Goal: Navigation & Orientation: Find specific page/section

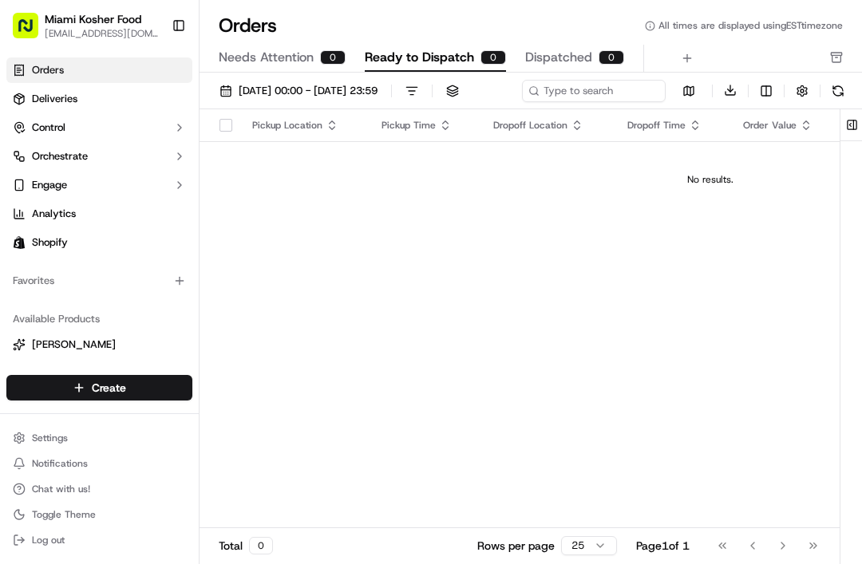
click at [34, 90] on link "Deliveries" at bounding box center [99, 99] width 186 height 26
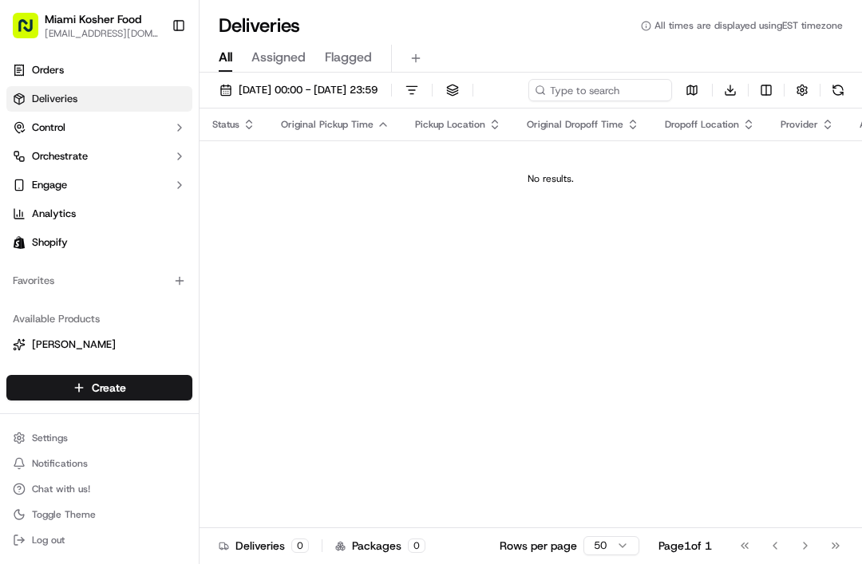
click at [49, 63] on span "Orders" at bounding box center [48, 70] width 32 height 14
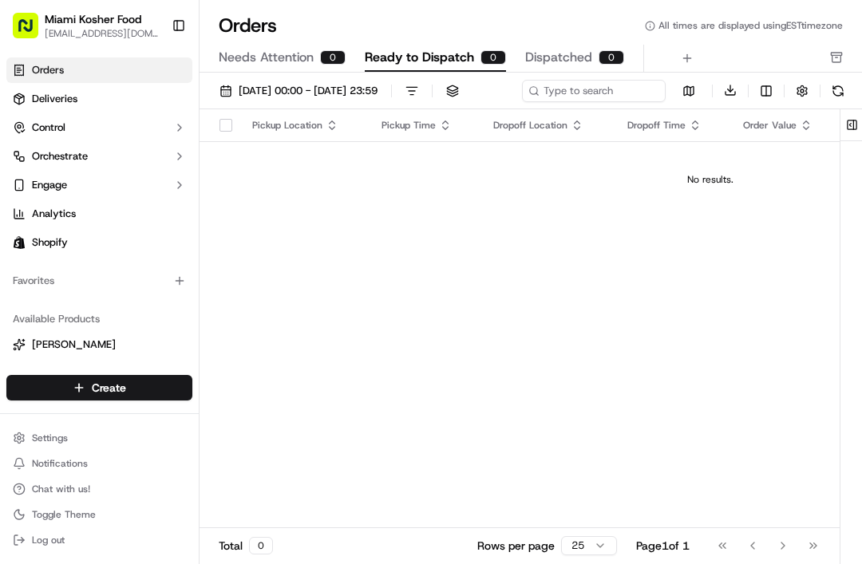
click at [269, 56] on span "Needs Attention" at bounding box center [266, 57] width 95 height 19
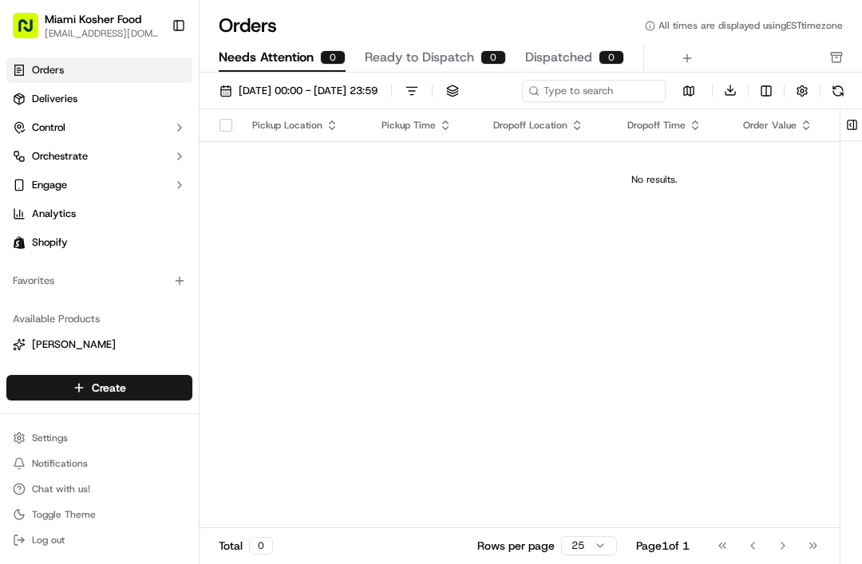
click at [411, 59] on span "Ready to Dispatch" at bounding box center [419, 57] width 109 height 19
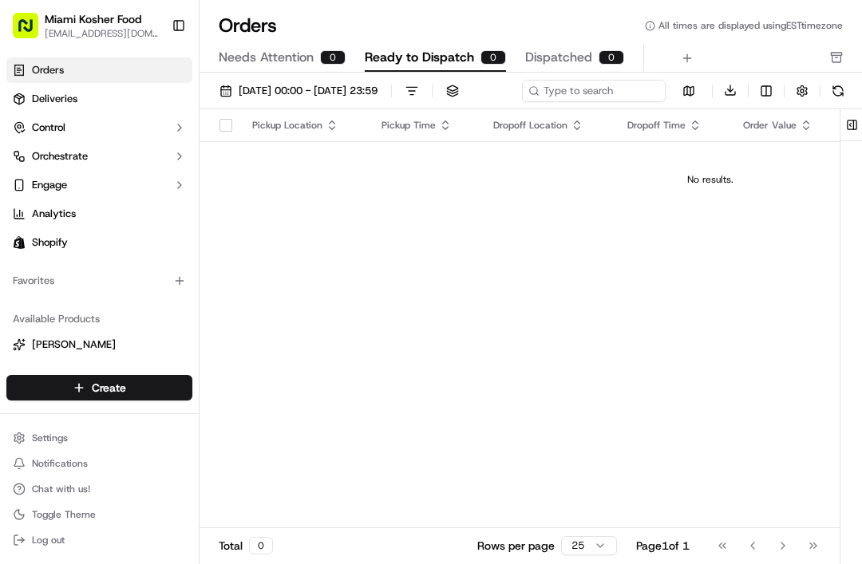
click at [544, 57] on span "Dispatched" at bounding box center [558, 57] width 67 height 19
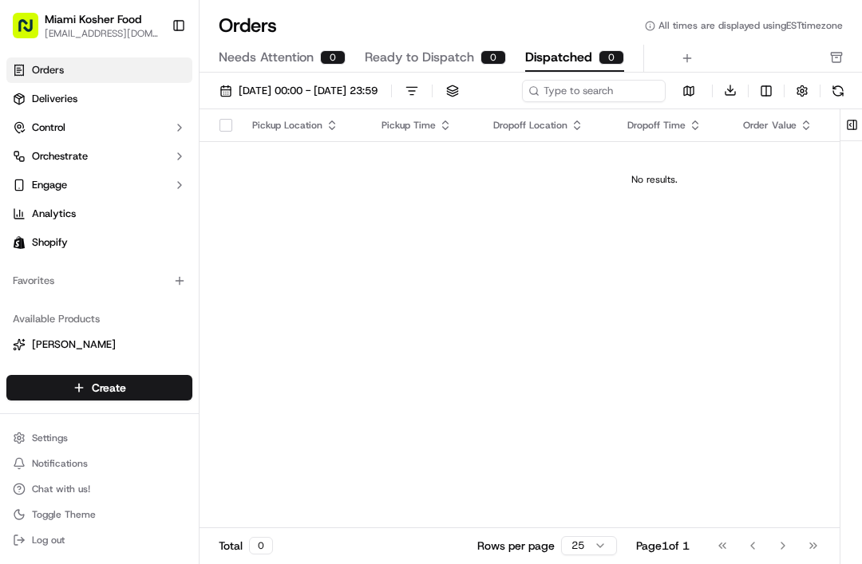
click at [36, 100] on span "Deliveries" at bounding box center [54, 99] width 45 height 14
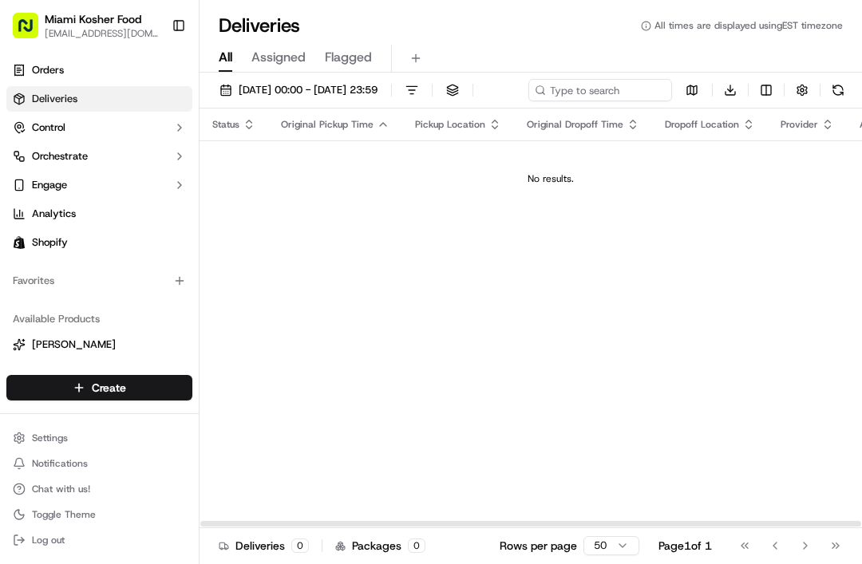
click at [74, 80] on link "Orders" at bounding box center [99, 70] width 186 height 26
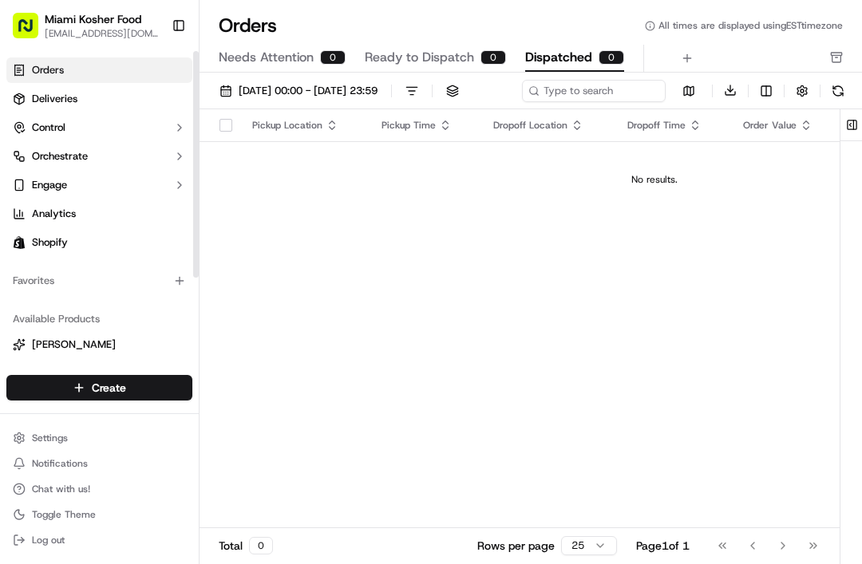
click at [60, 73] on span "Orders" at bounding box center [48, 70] width 32 height 14
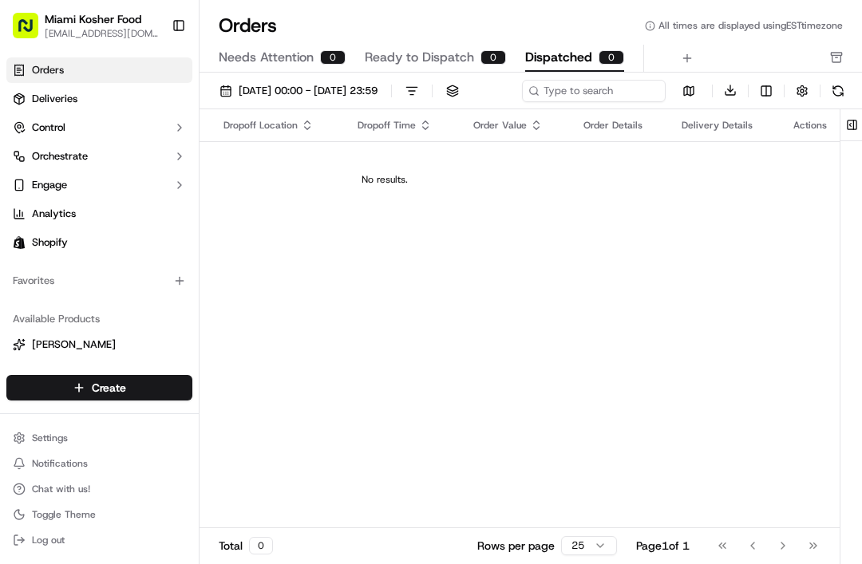
click at [364, 3] on div "Orders All times are displayed using EST timezone Needs Attention 0 Ready to Di…" at bounding box center [530, 36] width 662 height 73
